Goal: Task Accomplishment & Management: Use online tool/utility

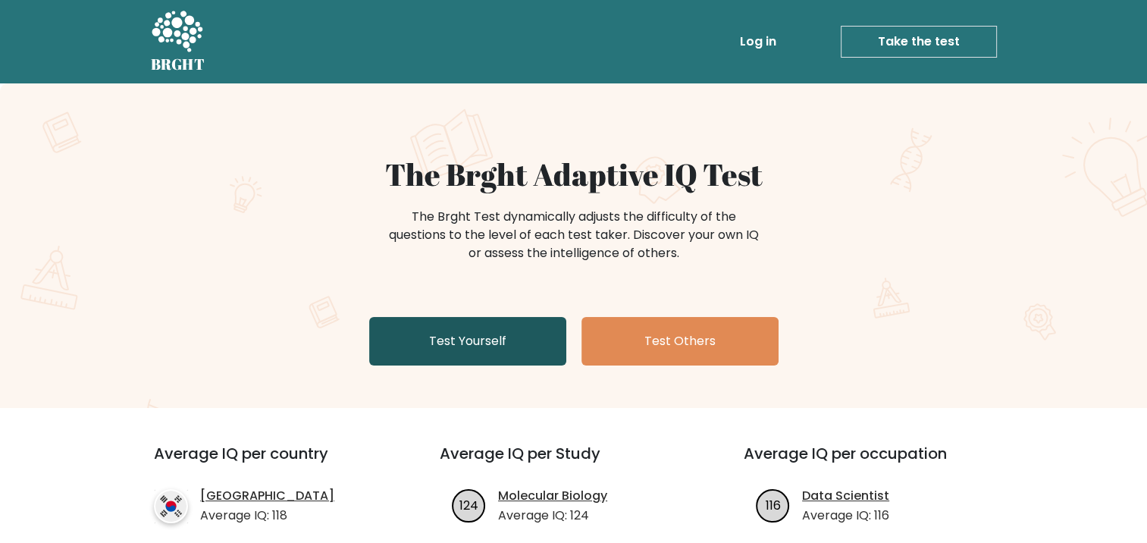
click at [499, 334] on link "Test Yourself" at bounding box center [467, 341] width 197 height 48
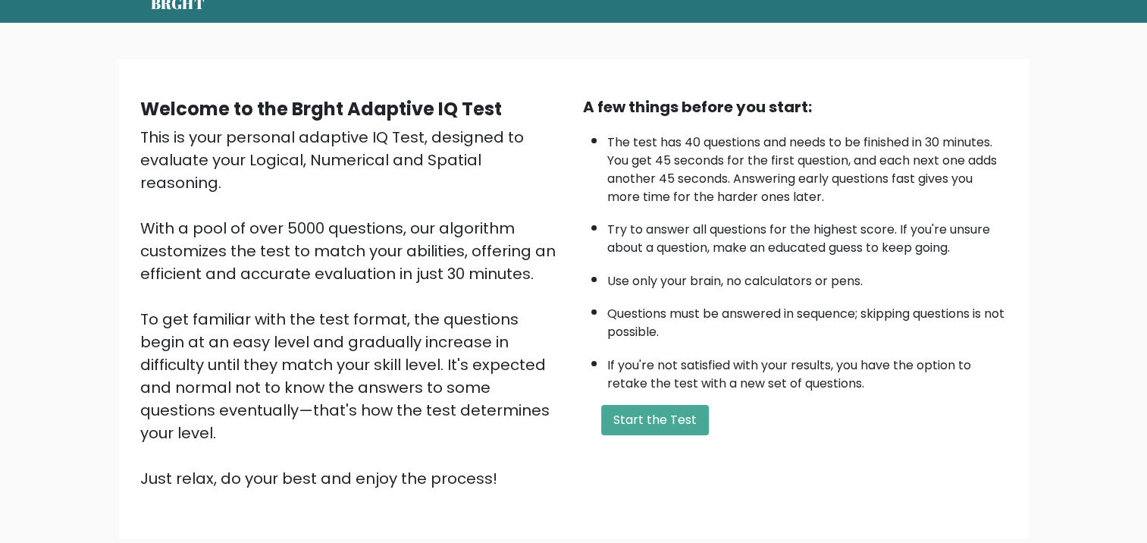
scroll to position [152, 0]
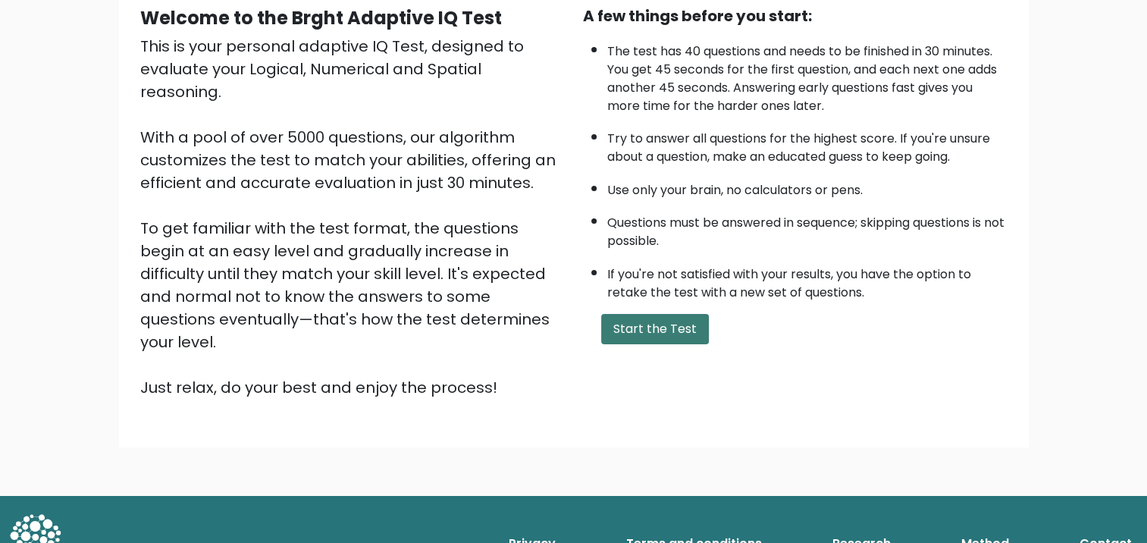
click at [674, 330] on button "Start the Test" at bounding box center [655, 329] width 108 height 30
